Goal: Transaction & Acquisition: Purchase product/service

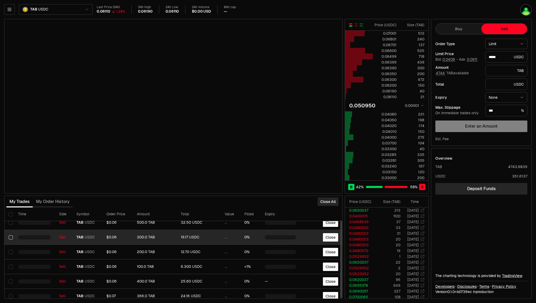
scroll to position [6, 0]
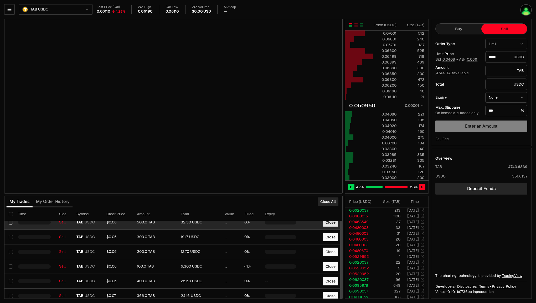
click at [333, 222] on button "Close" at bounding box center [330, 222] width 15 height 8
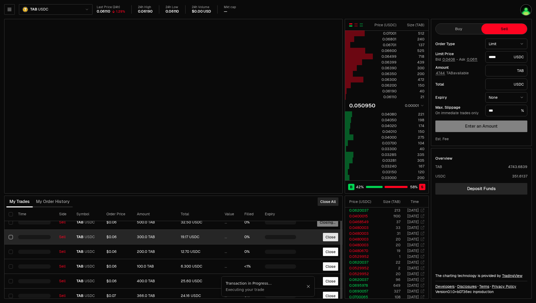
click at [329, 233] on button "Close" at bounding box center [330, 237] width 15 height 8
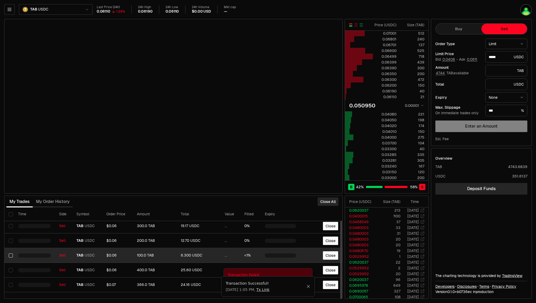
scroll to position [4, 0]
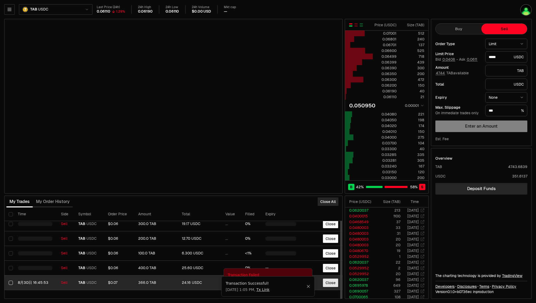
click at [327, 279] on button "Close" at bounding box center [330, 283] width 15 height 8
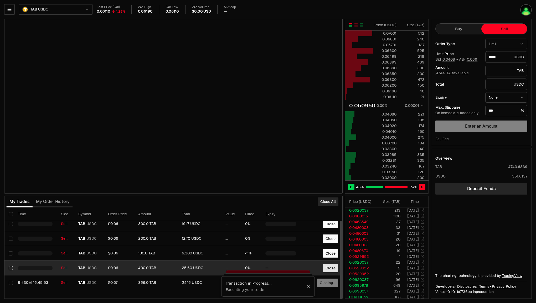
click at [331, 264] on button "Close" at bounding box center [330, 268] width 15 height 8
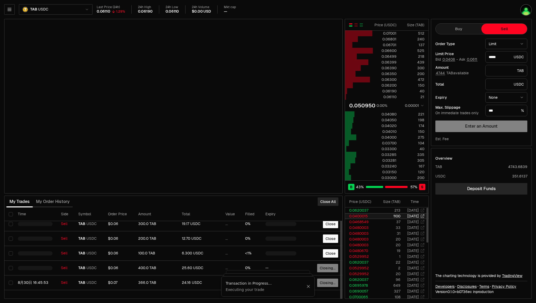
scroll to position [3, 0]
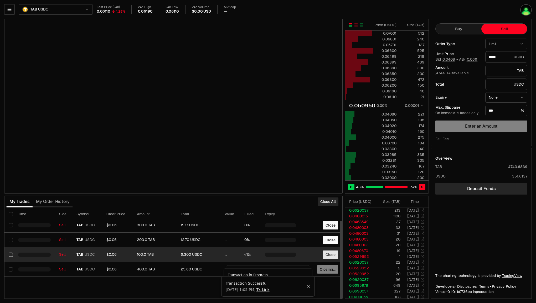
click at [330, 252] on button "Close" at bounding box center [330, 255] width 15 height 8
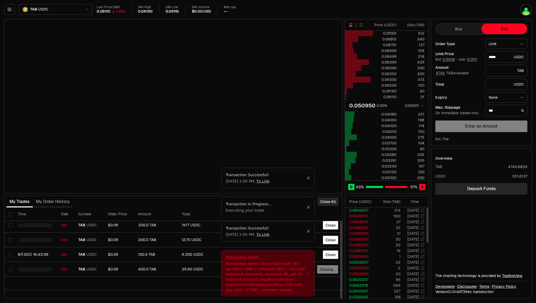
scroll to position [2, 0]
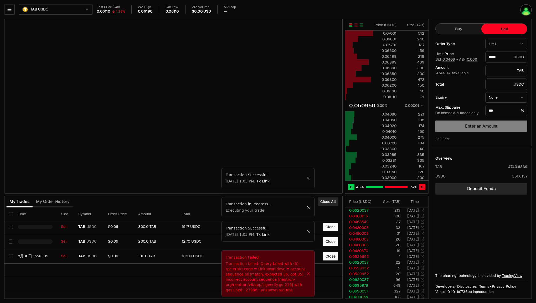
click at [308, 274] on icon "Close" at bounding box center [308, 273] width 3 height 3
